Goal: Information Seeking & Learning: Understand process/instructions

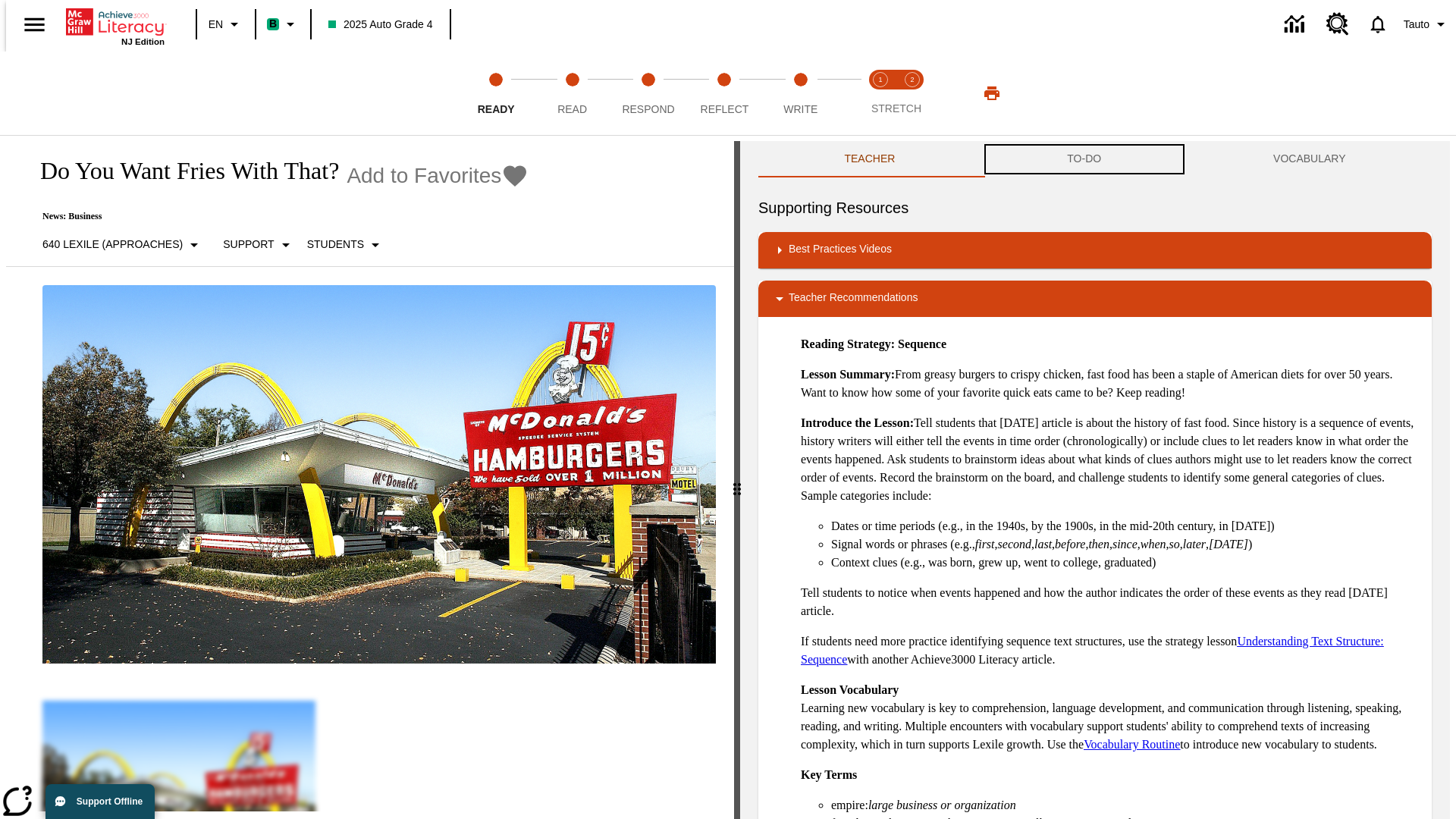
click at [1084, 159] on button "TO-DO" at bounding box center [1083, 158] width 206 height 36
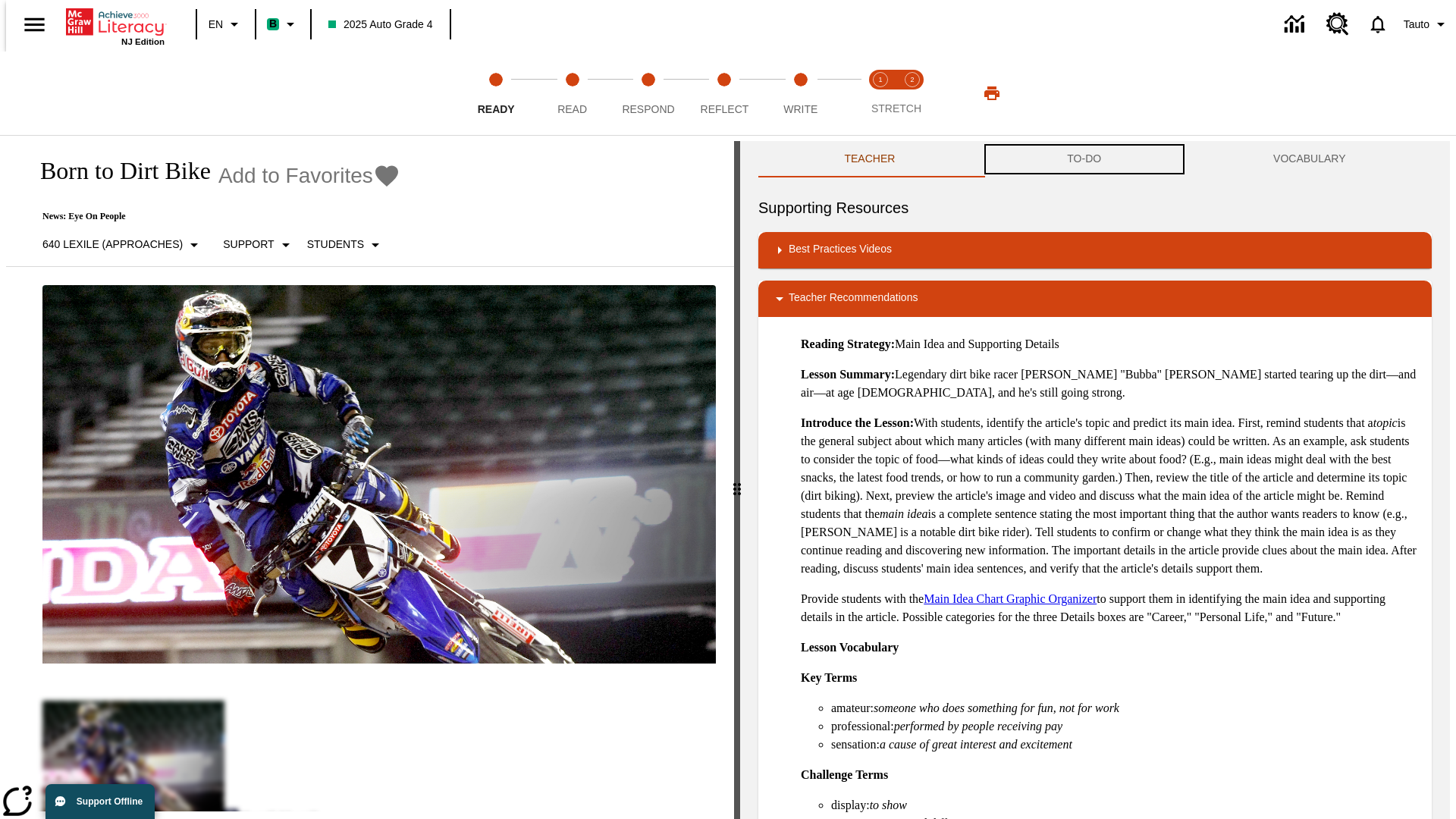
click at [1084, 159] on button "TO-DO" at bounding box center [1083, 158] width 206 height 36
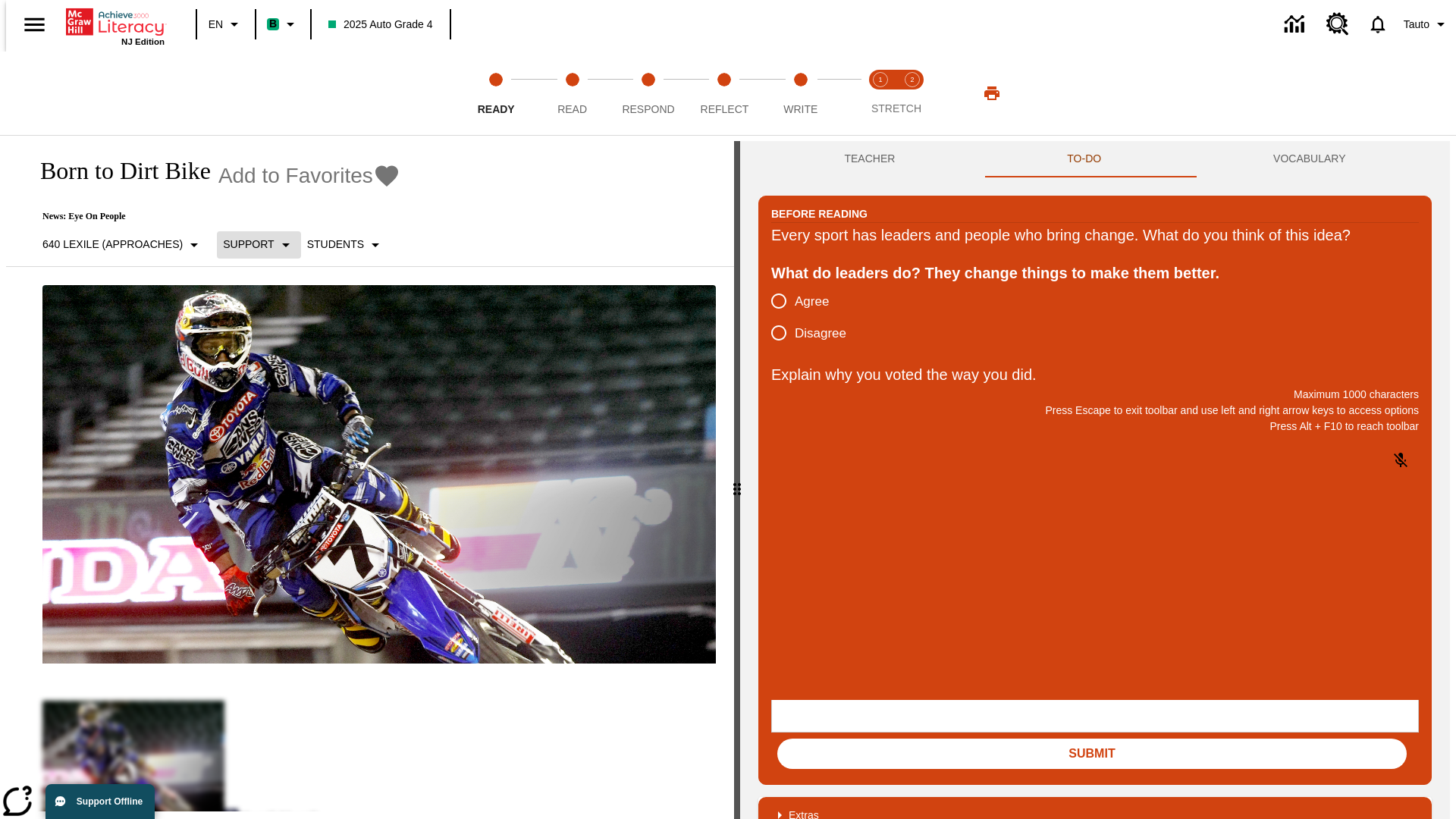
click at [252, 244] on p "Support" at bounding box center [248, 244] width 51 height 16
click at [268, 333] on p "Support" at bounding box center [268, 333] width 89 height 16
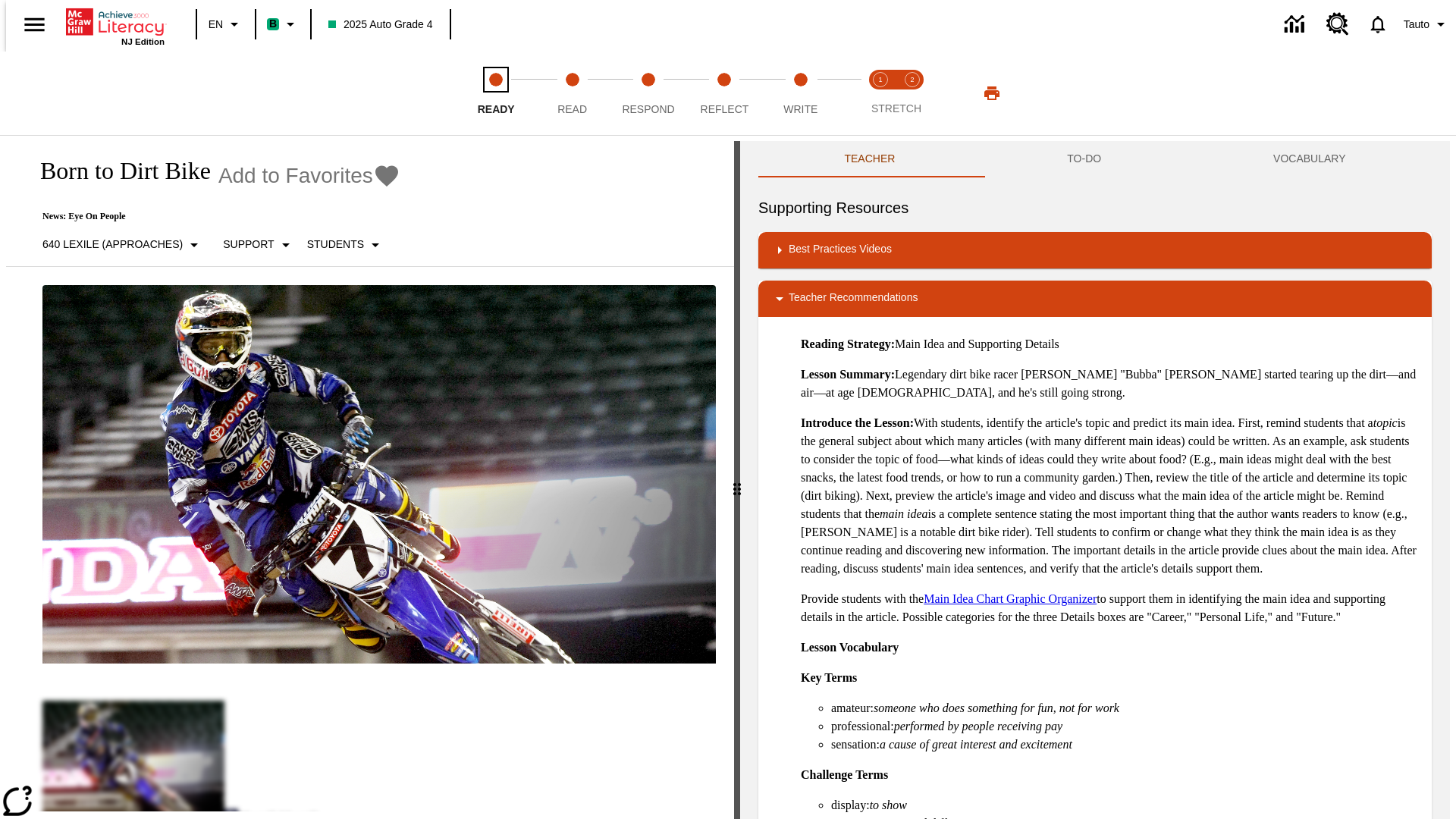
click at [496, 93] on span "Ready" at bounding box center [497, 102] width 37 height 27
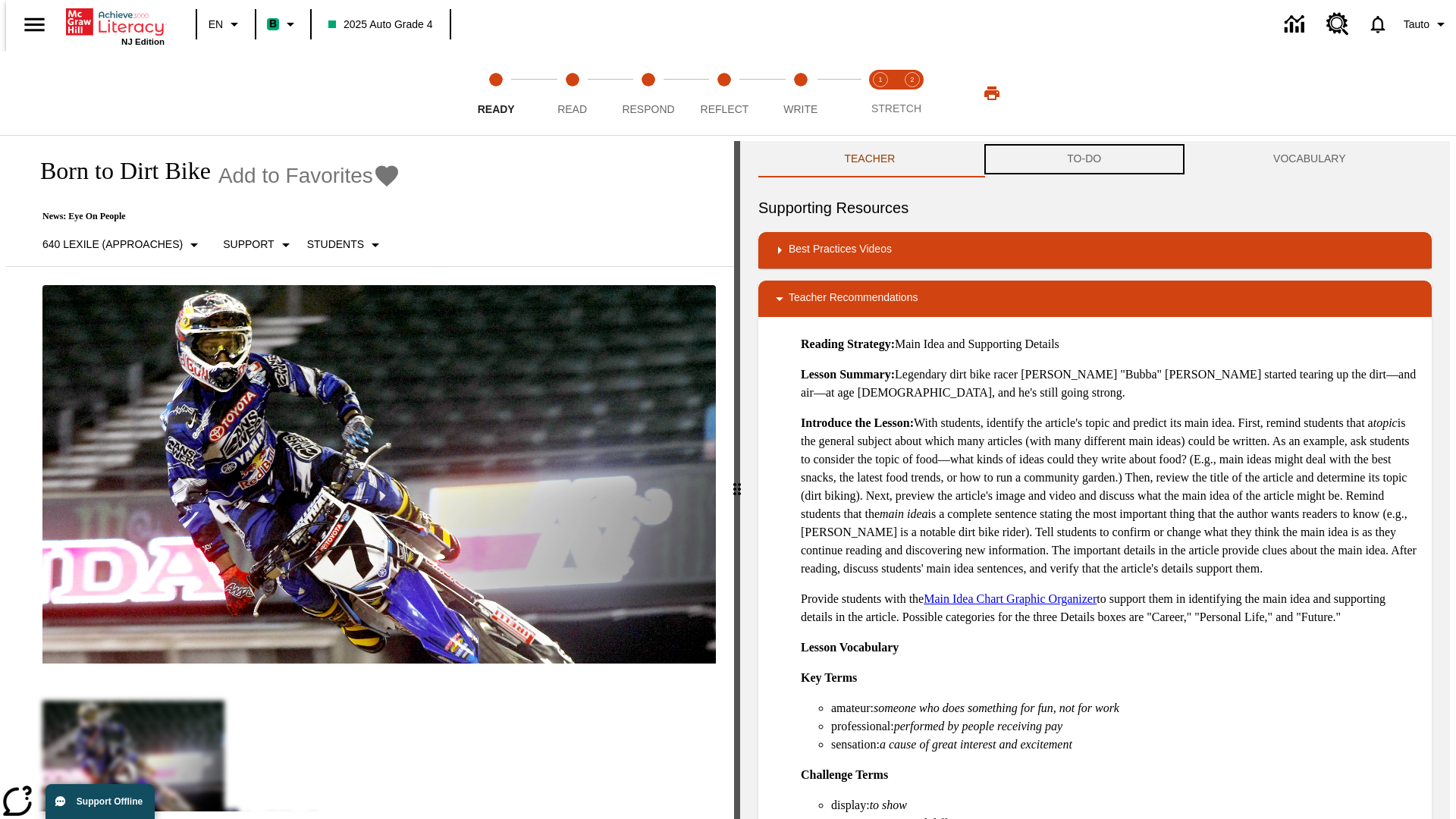
click at [1084, 159] on button "TO-DO" at bounding box center [1083, 158] width 206 height 36
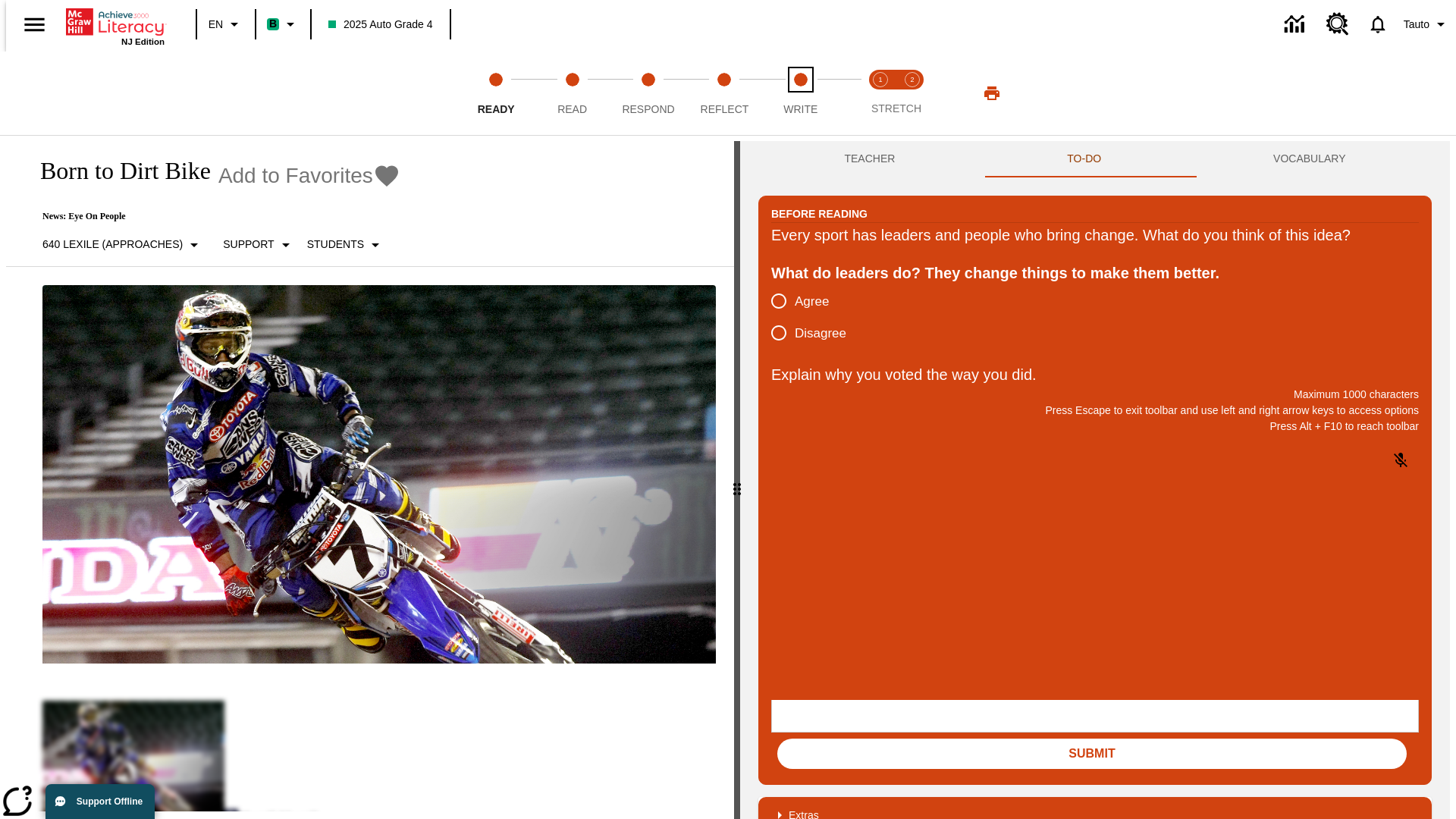
click at [800, 93] on span "Write" at bounding box center [800, 102] width 34 height 27
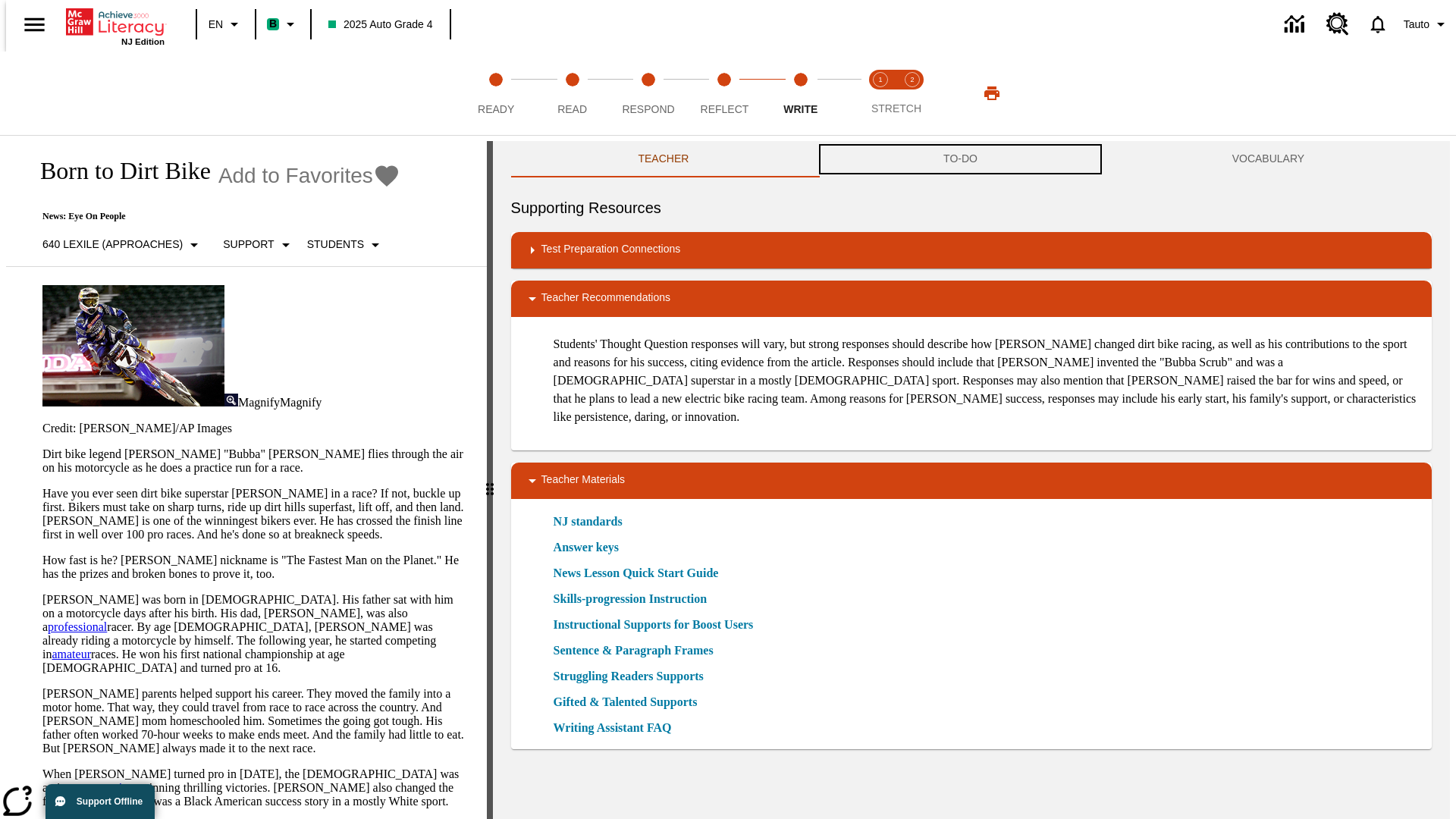
scroll to position [1, 0]
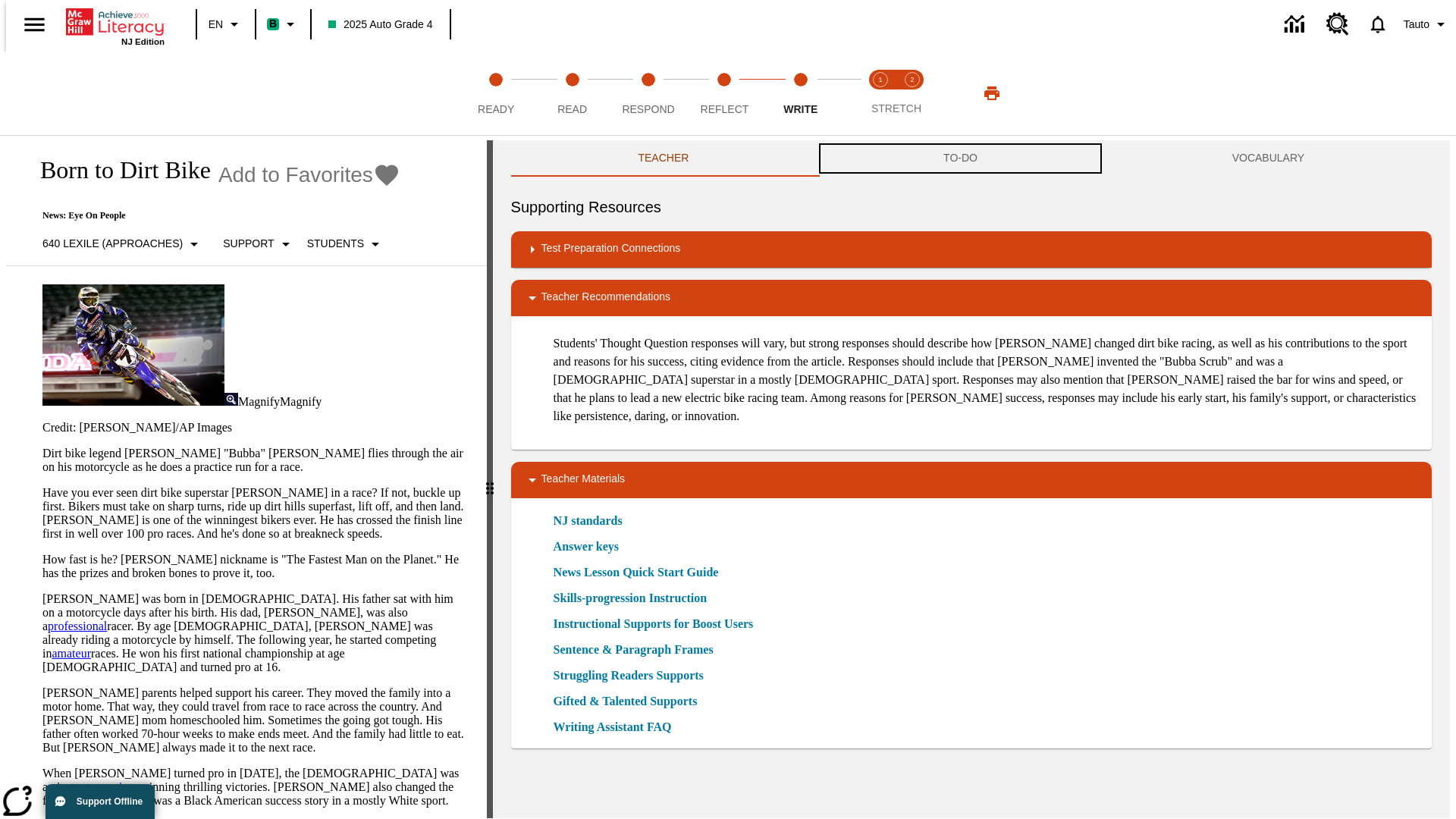
click at [960, 159] on button "TO-DO" at bounding box center [960, 158] width 289 height 36
